Goal: Find specific page/section: Find specific page/section

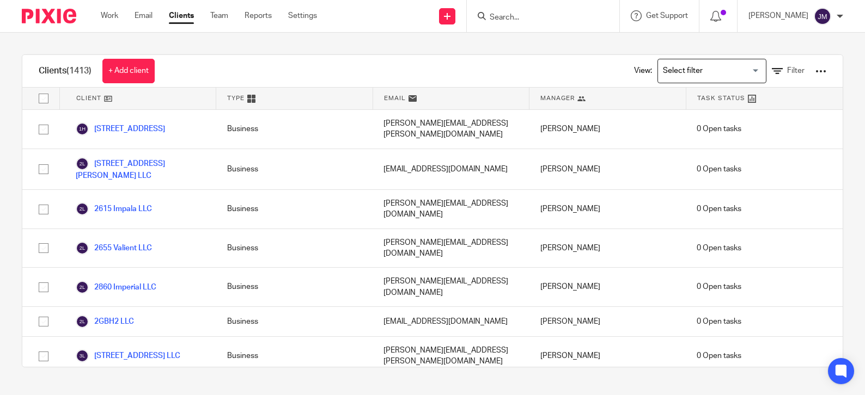
click at [534, 13] on form at bounding box center [546, 16] width 116 height 14
click at [534, 13] on input "Search" at bounding box center [537, 18] width 98 height 10
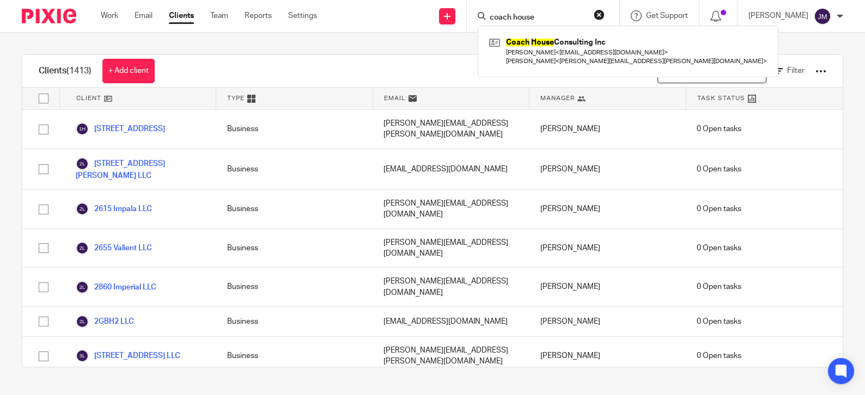
type input "coach house"
click button "submit" at bounding box center [0, 0] width 0 height 0
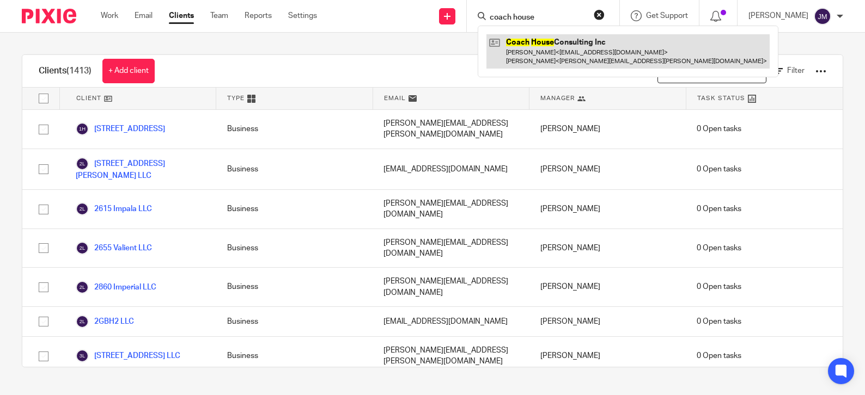
click at [555, 56] on link at bounding box center [627, 51] width 283 height 34
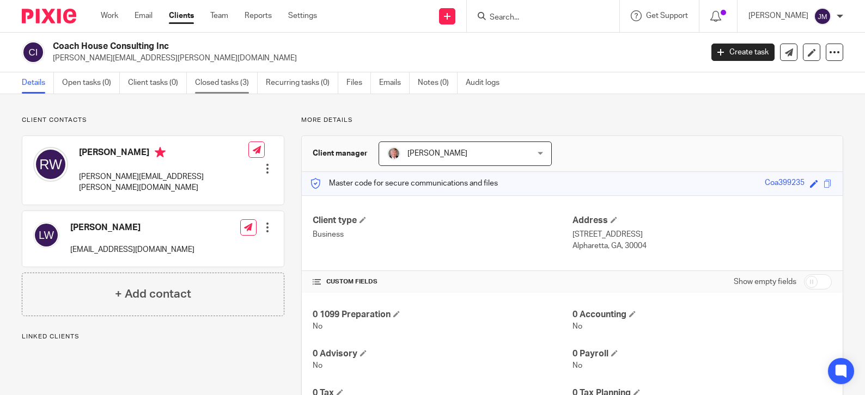
click at [214, 80] on link "Closed tasks (3)" at bounding box center [226, 82] width 63 height 21
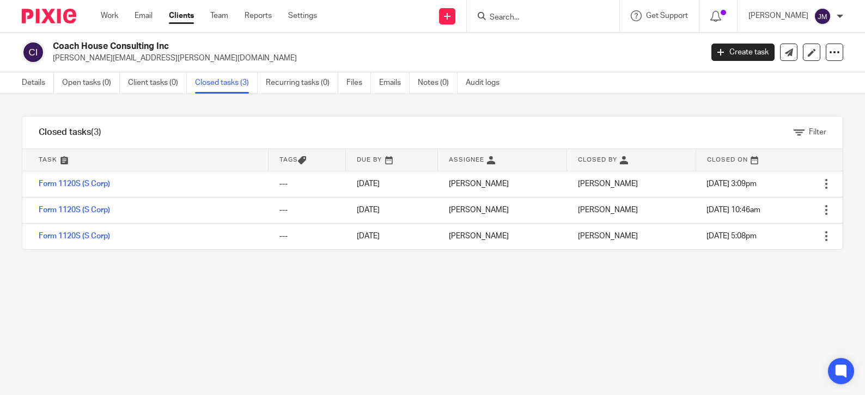
click at [117, 9] on div "Work Email Clients Team Reports Settings Work Email Clients Team Reports Settin…" at bounding box center [211, 16] width 243 height 32
click at [111, 27] on div "Work Email Clients Team Reports Settings Work Email Clients Team Reports Settin…" at bounding box center [211, 16] width 243 height 32
click at [553, 21] on input "Search" at bounding box center [537, 18] width 98 height 10
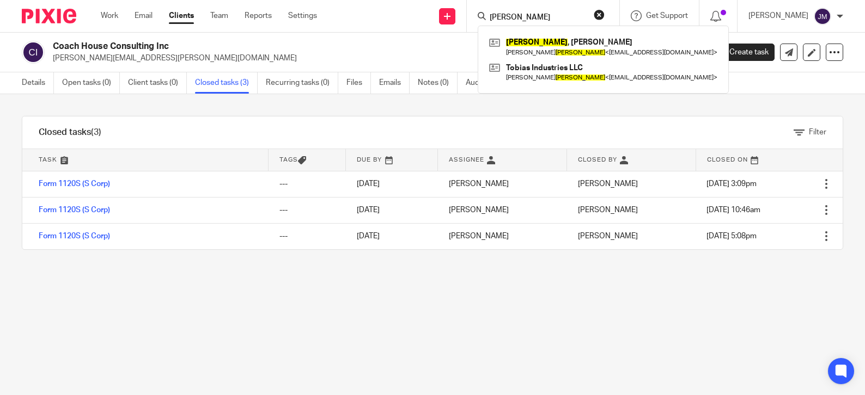
type input "musser"
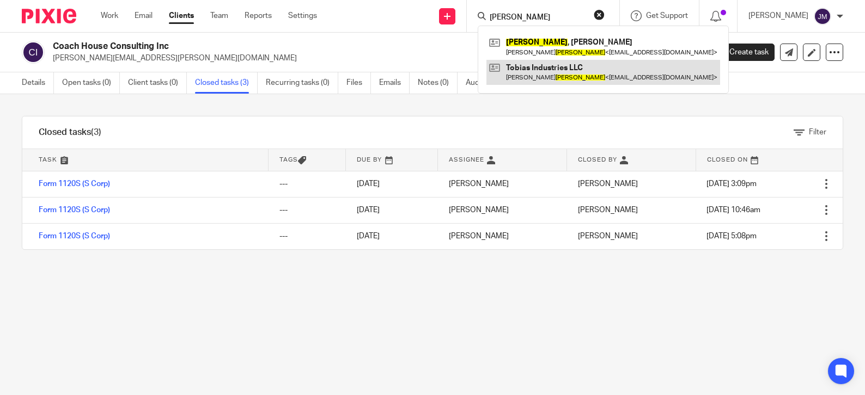
click at [563, 83] on link at bounding box center [603, 72] width 234 height 25
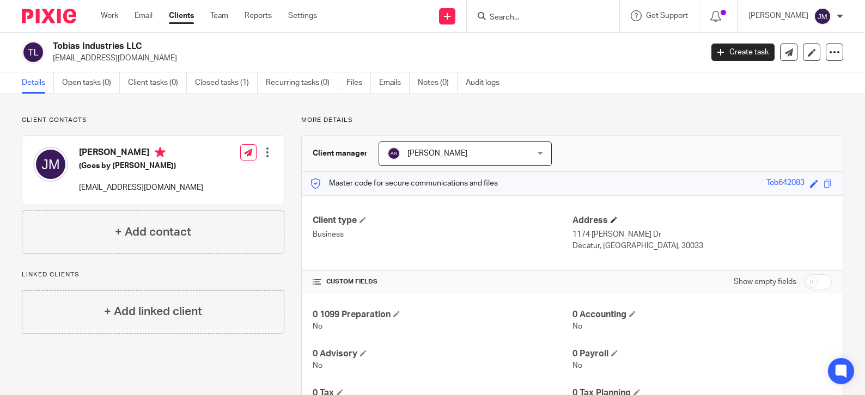
click at [823, 219] on h4 "Address" at bounding box center [701, 220] width 259 height 11
